Goal: Task Accomplishment & Management: Manage account settings

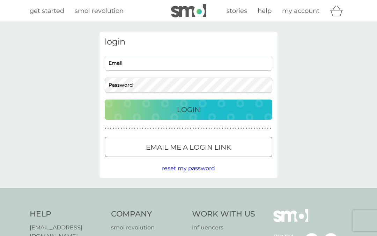
click at [129, 65] on input "Email" at bounding box center [188, 63] width 167 height 15
type input "vickyanne1000@sky.com"
click at [193, 110] on p "Login" at bounding box center [188, 109] width 23 height 11
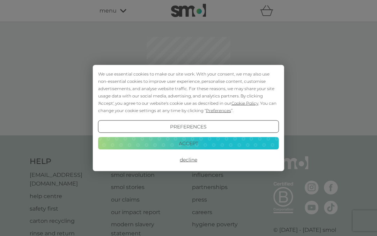
click at [204, 143] on button "Accept" at bounding box center [188, 143] width 181 height 13
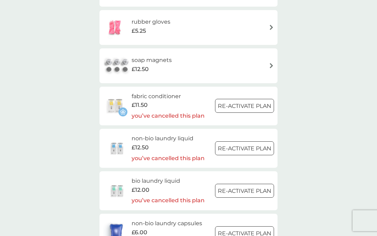
scroll to position [708, 0]
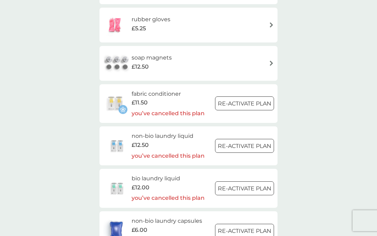
click at [174, 174] on h6 "bio laundry liquid" at bounding box center [167, 178] width 73 height 9
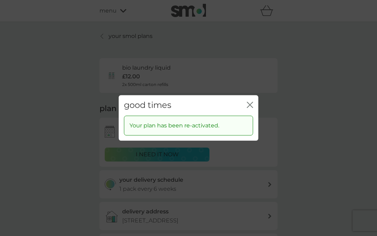
click at [246, 127] on div "Your plan has been re-activated." at bounding box center [188, 125] width 118 height 9
click at [250, 132] on div "Your plan has been re-activated." at bounding box center [188, 126] width 129 height 20
click at [249, 133] on div "Your plan has been re-activated." at bounding box center [188, 126] width 129 height 20
click at [255, 135] on div "Your plan has been re-activated." at bounding box center [188, 128] width 139 height 25
click at [254, 135] on div "Your plan has been re-activated." at bounding box center [188, 128] width 139 height 25
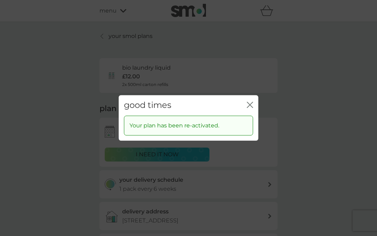
click at [254, 135] on div "Your plan has been re-activated." at bounding box center [188, 128] width 139 height 25
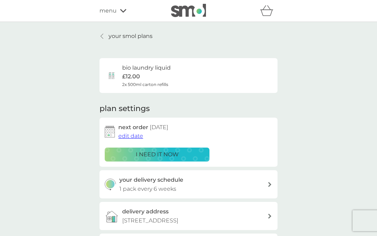
click at [168, 73] on div "bio laundry liquid £12.00 2x 500ml carton refills" at bounding box center [146, 75] width 48 height 24
click at [134, 136] on span "edit date" at bounding box center [130, 136] width 25 height 7
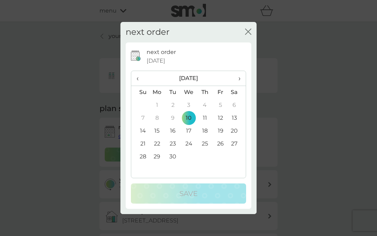
click at [239, 80] on span "›" at bounding box center [236, 78] width 7 height 15
click at [241, 80] on th "›" at bounding box center [236, 78] width 17 height 15
click at [235, 155] on td "29" at bounding box center [236, 157] width 17 height 13
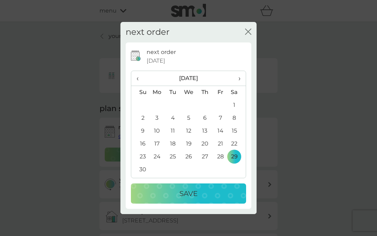
click at [187, 192] on p "Save" at bounding box center [188, 193] width 18 height 11
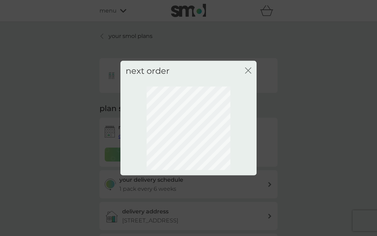
click at [250, 70] on icon "close" at bounding box center [248, 71] width 6 height 6
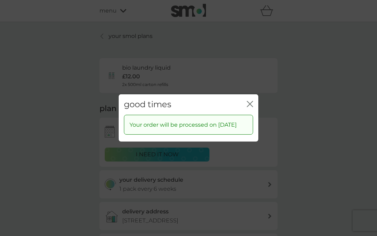
click at [252, 101] on icon "close" at bounding box center [251, 104] width 3 height 6
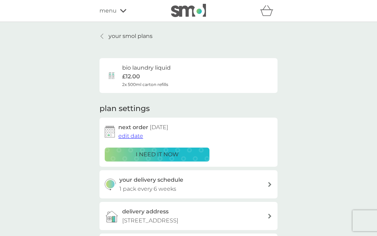
click at [121, 12] on icon at bounding box center [123, 11] width 6 height 4
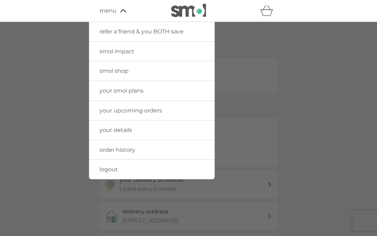
click at [178, 73] on link "smol shop" at bounding box center [152, 71] width 126 height 20
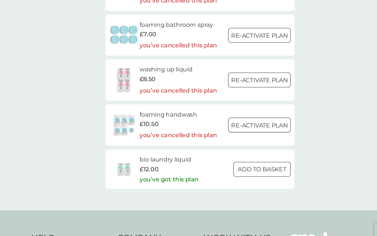
scroll to position [1084, 0]
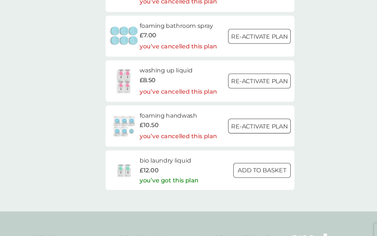
click at [175, 147] on h6 "bio laundry liquid" at bounding box center [158, 151] width 55 height 9
click at [117, 149] on img at bounding box center [117, 161] width 29 height 24
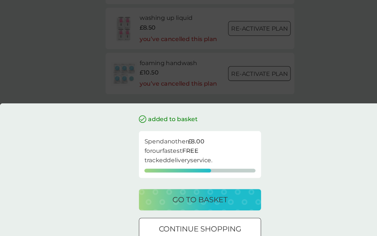
scroll to position [1134, 0]
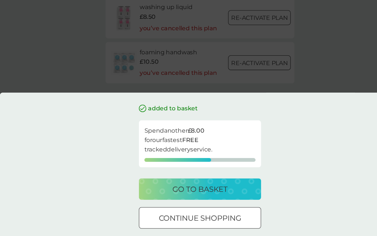
click at [203, 183] on p "go to basket" at bounding box center [188, 188] width 52 height 11
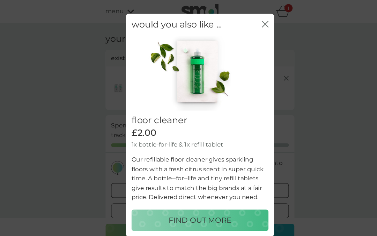
click at [252, 24] on icon "close" at bounding box center [249, 23] width 6 height 6
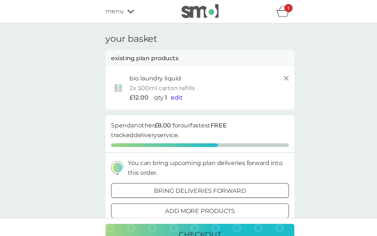
click at [267, 10] on icon "basket" at bounding box center [266, 13] width 12 height 6
click at [268, 13] on icon "basket" at bounding box center [266, 10] width 13 height 11
click at [269, 12] on icon "basket" at bounding box center [266, 10] width 13 height 11
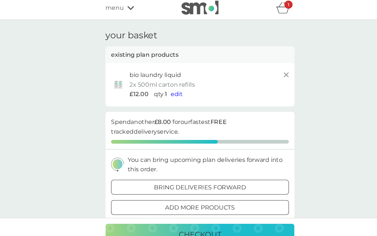
scroll to position [3, 0]
click at [270, 70] on line at bounding box center [269, 70] width 4 height 4
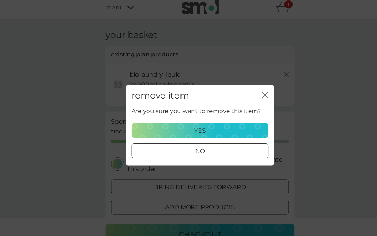
click at [192, 128] on p "yes" at bounding box center [188, 123] width 11 height 9
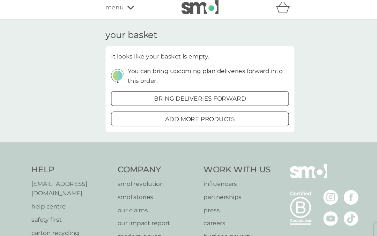
scroll to position [0, 0]
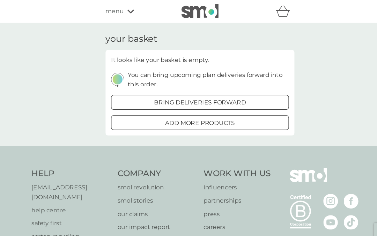
click at [124, 12] on icon at bounding box center [123, 11] width 6 height 4
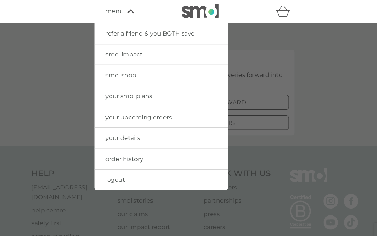
click at [190, 72] on link "smol shop" at bounding box center [152, 71] width 126 height 20
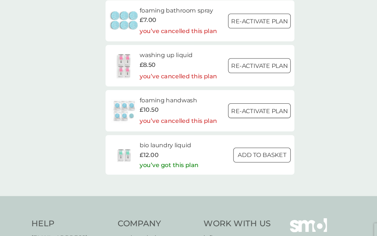
scroll to position [1100, 0]
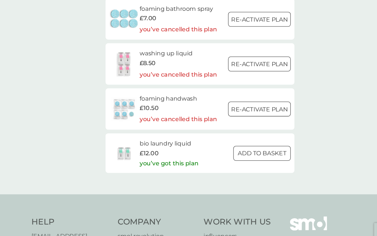
click at [162, 131] on h6 "bio laundry liquid" at bounding box center [158, 135] width 55 height 9
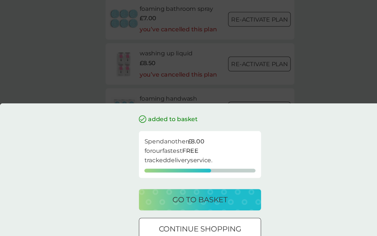
click at [203, 194] on p "go to basket" at bounding box center [188, 188] width 52 height 11
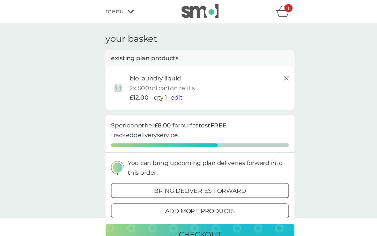
click at [267, 71] on icon at bounding box center [269, 74] width 8 height 8
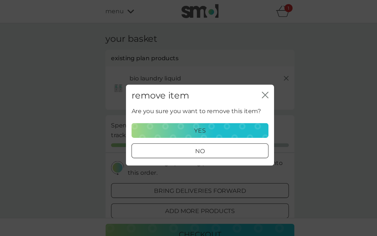
click at [207, 122] on div "yes" at bounding box center [188, 123] width 120 height 9
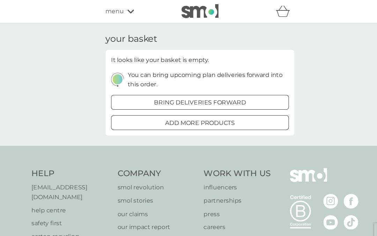
click at [183, 18] on div "refer a friend & you BOTH save smol impact smol shop your smol plans your upcom…" at bounding box center [188, 11] width 377 height 22
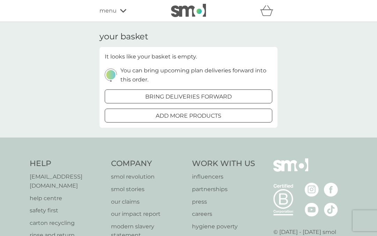
click at [115, 10] on span "menu" at bounding box center [107, 10] width 17 height 9
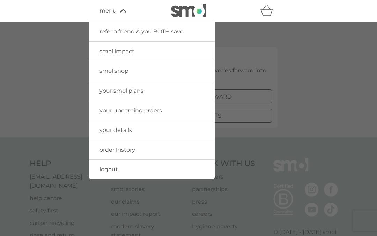
click at [188, 151] on link "order history" at bounding box center [152, 150] width 126 height 20
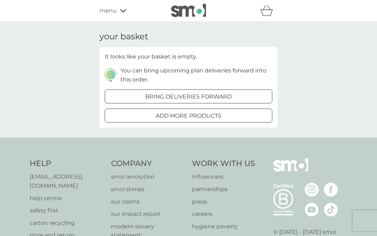
click at [121, 12] on icon at bounding box center [123, 11] width 6 height 4
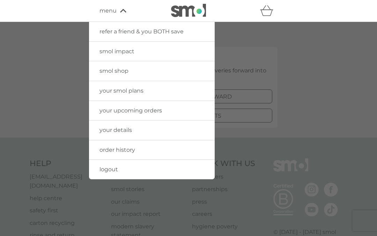
click at [334, 52] on div at bounding box center [188, 140] width 377 height 236
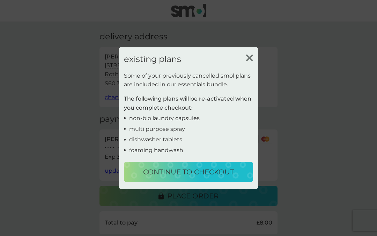
click at [249, 58] on img at bounding box center [248, 57] width 7 height 7
click at [252, 61] on img at bounding box center [248, 57] width 7 height 7
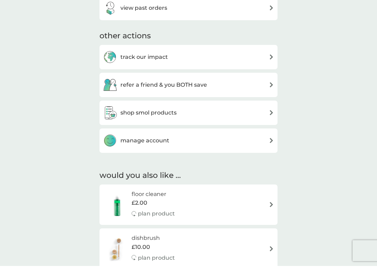
scroll to position [331, 0]
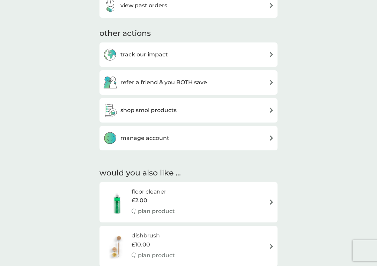
click at [269, 117] on img at bounding box center [270, 119] width 5 height 5
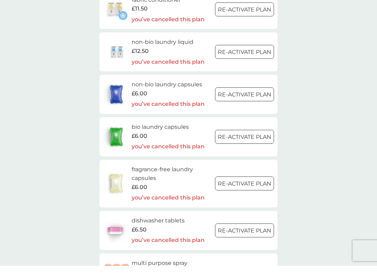
scroll to position [795, 0]
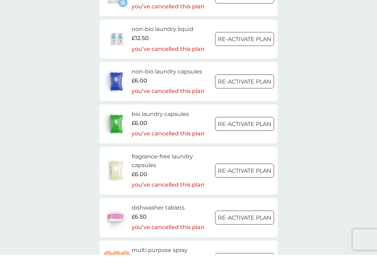
click at [115, 47] on img at bounding box center [117, 59] width 29 height 24
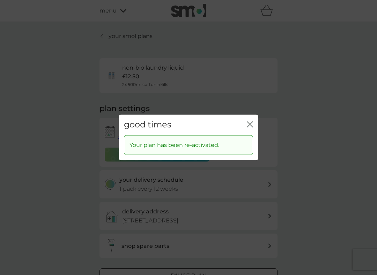
click at [252, 123] on icon "close" at bounding box center [249, 124] width 6 height 6
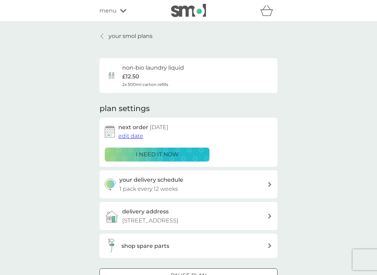
click at [172, 73] on div "non-bio laundry liquid £12.50 2x 500ml carton refills" at bounding box center [153, 75] width 62 height 24
click at [164, 75] on div "non-bio laundry liquid £12.50 2x 500ml carton refills" at bounding box center [153, 75] width 62 height 24
click at [120, 81] on div "non-bio laundry liquid £12.50 2x 500ml carton refills" at bounding box center [144, 75] width 79 height 24
click at [117, 79] on img at bounding box center [112, 76] width 14 height 14
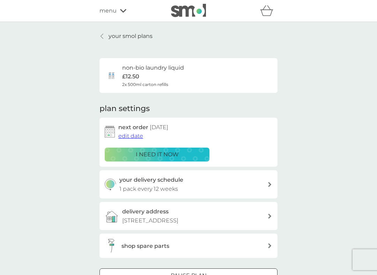
click at [120, 79] on div "non-bio laundry liquid £12.50 2x 500ml carton refills" at bounding box center [144, 75] width 79 height 24
click at [174, 73] on div "non-bio laundry liquid £12.50 2x 500ml carton refills" at bounding box center [153, 75] width 62 height 24
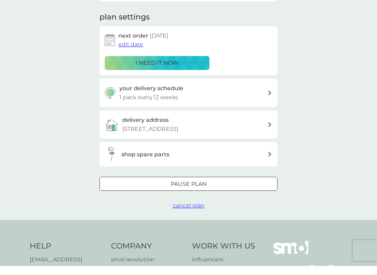
scroll to position [83, 0]
click at [191, 211] on span "cancel plan" at bounding box center [189, 214] width 32 height 7
